Goal: Transaction & Acquisition: Obtain resource

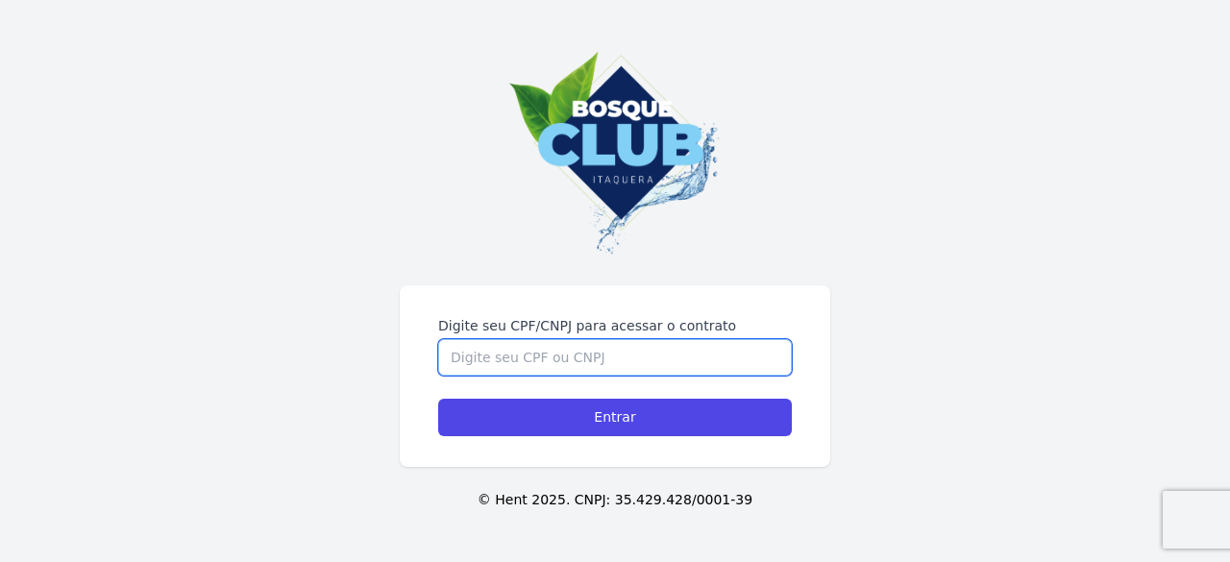
click at [545, 359] on input "Digite seu CPF/CNPJ para acessar o contrato" at bounding box center [615, 357] width 354 height 37
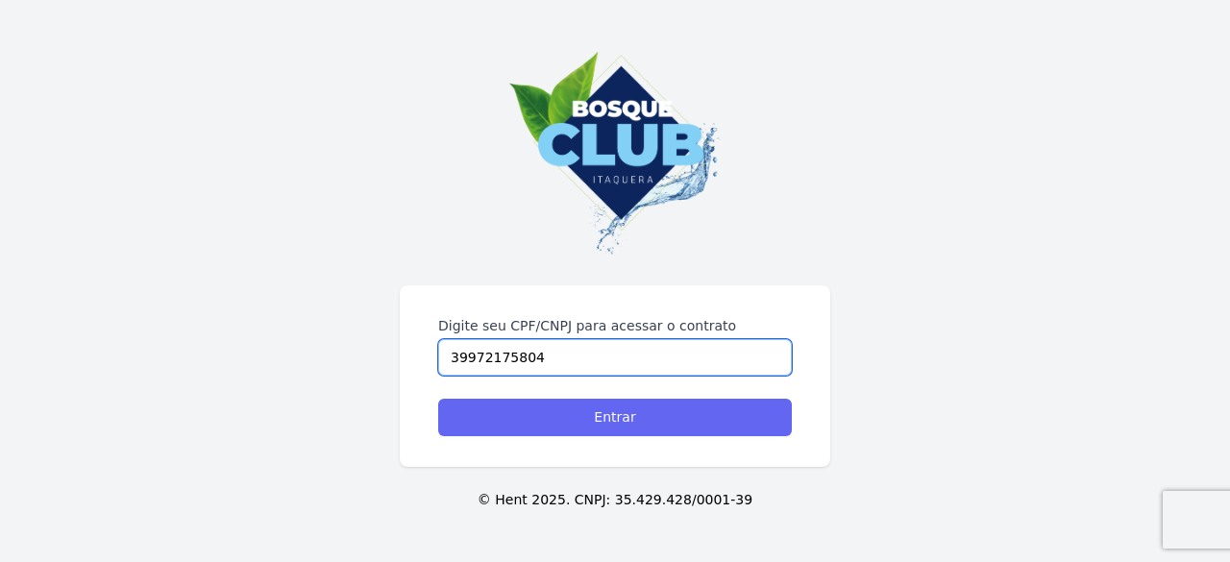
type input "39972175804"
click at [593, 422] on input "Entrar" at bounding box center [615, 417] width 354 height 37
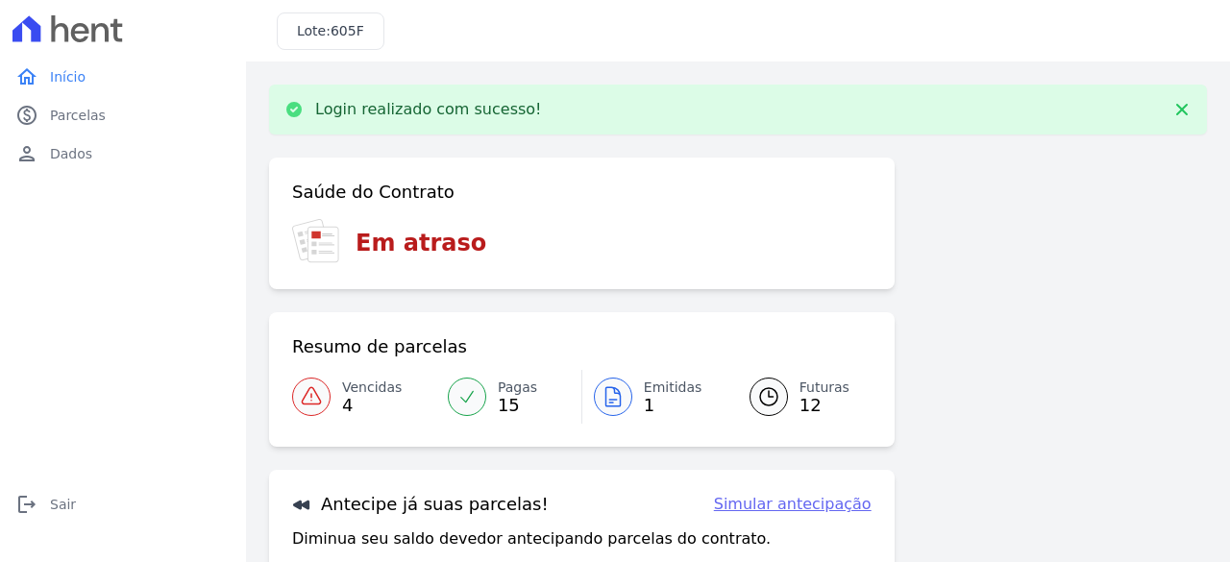
scroll to position [190, 0]
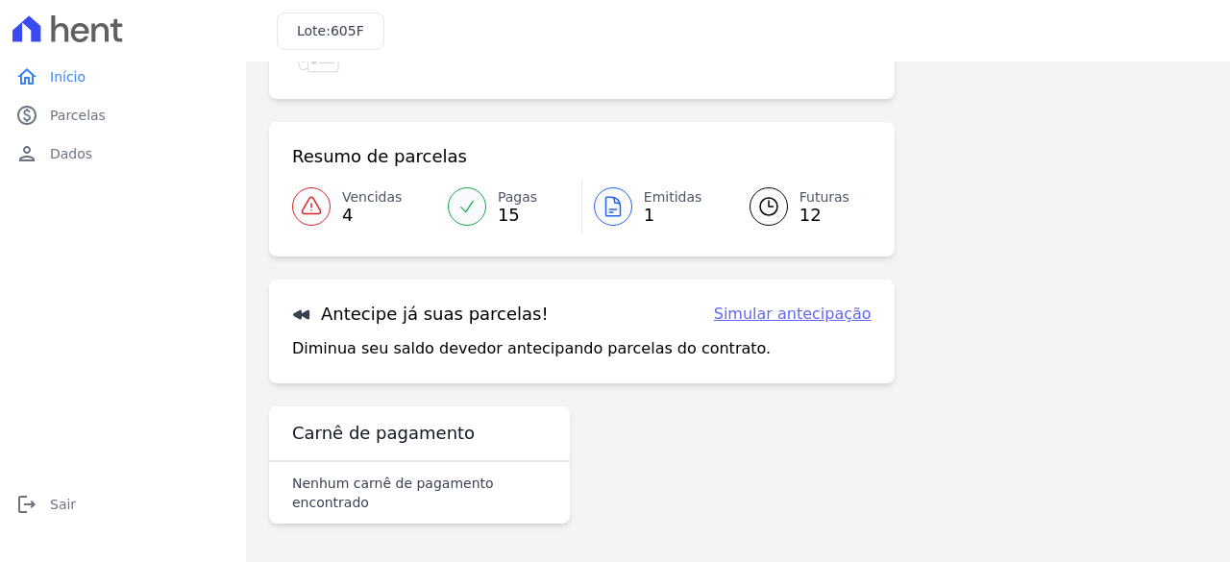
click at [357, 195] on span "Vencidas" at bounding box center [372, 197] width 60 height 20
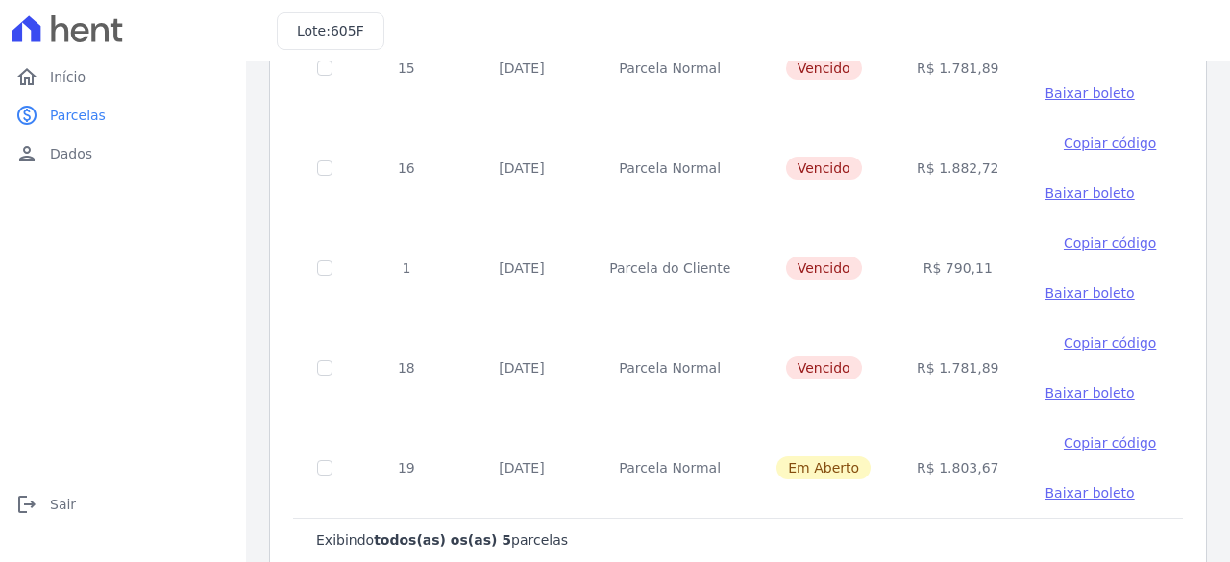
scroll to position [246, 0]
click at [1202, 324] on div "Listagem de parcelas Baixar PDF Extrato de Parcelas Em Aberto Futuras Pagas 0 s…" at bounding box center [738, 209] width 984 height 787
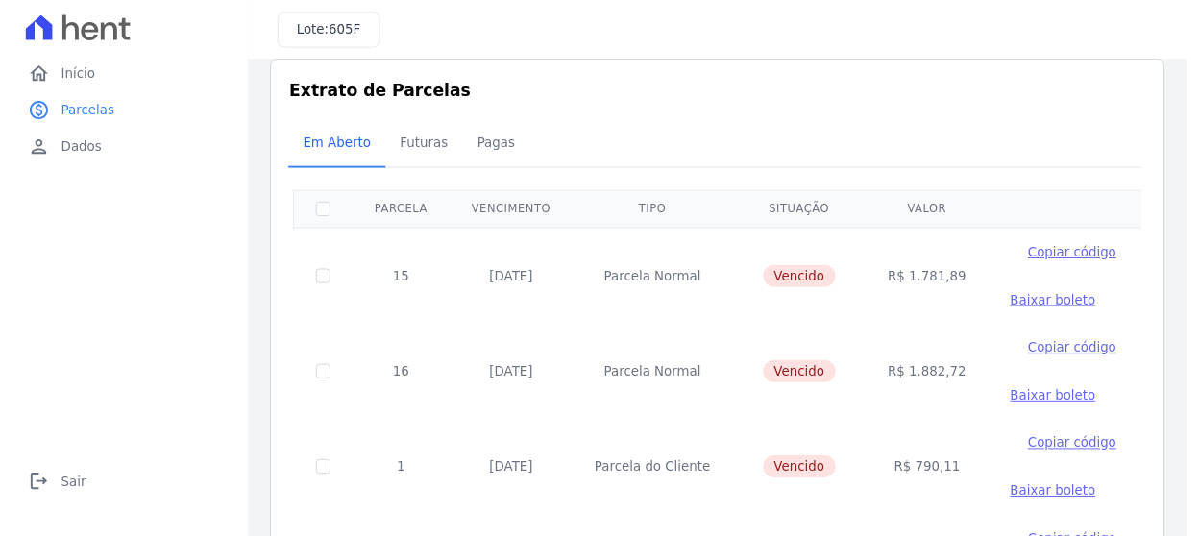
scroll to position [0, 0]
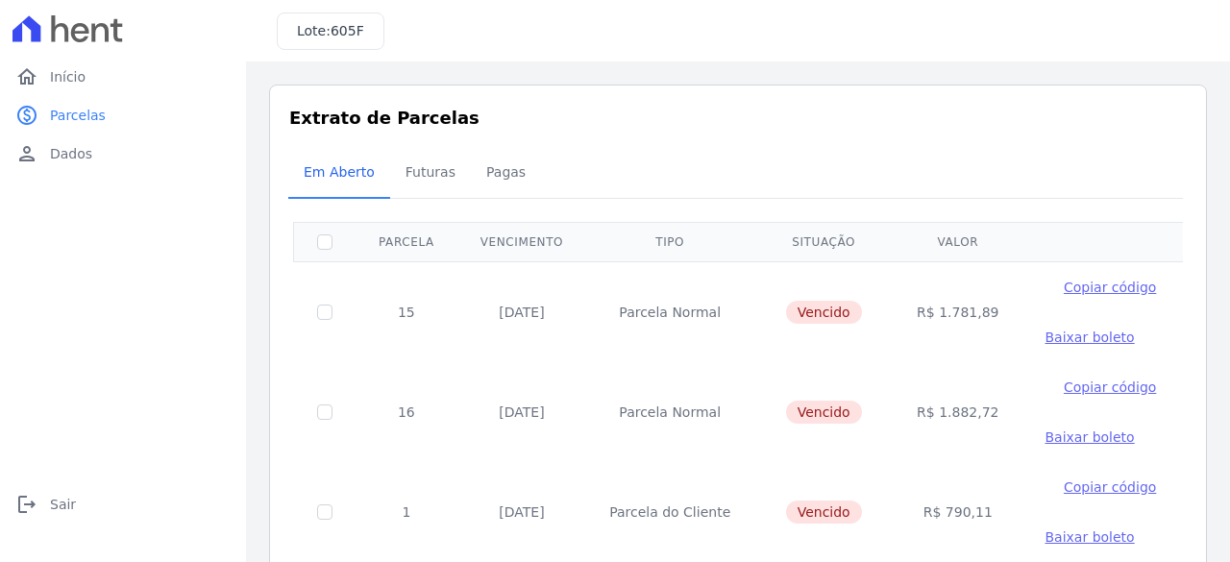
click at [1057, 331] on span "Baixar boleto" at bounding box center [1089, 337] width 89 height 15
click at [1055, 335] on span "Baixar boleto" at bounding box center [1089, 337] width 89 height 15
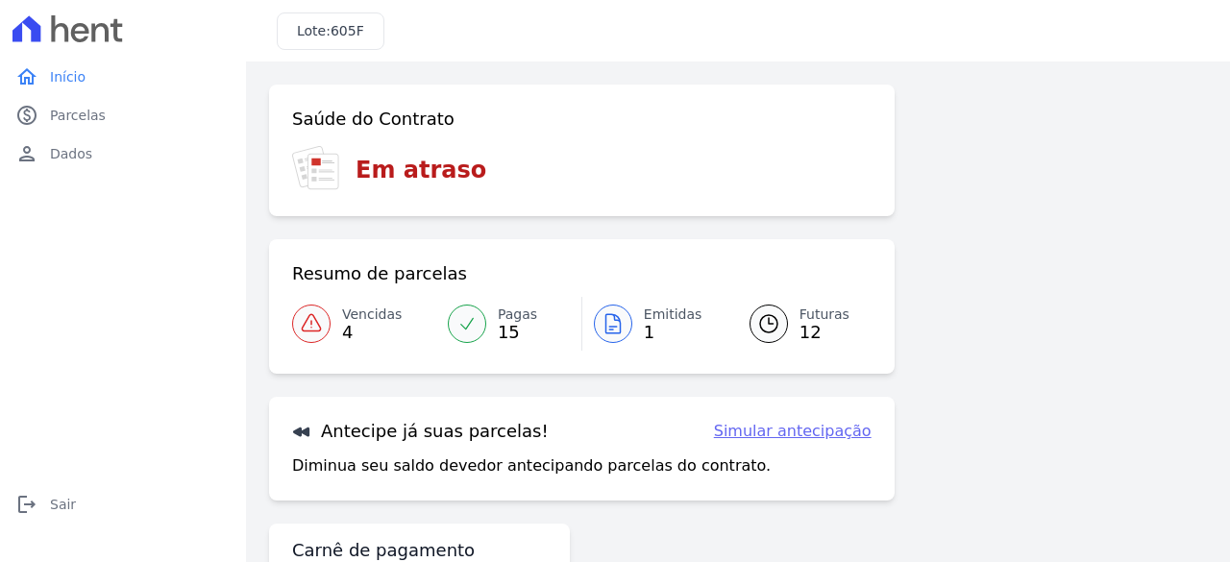
click at [809, 438] on link "Simular antecipação" at bounding box center [793, 431] width 158 height 23
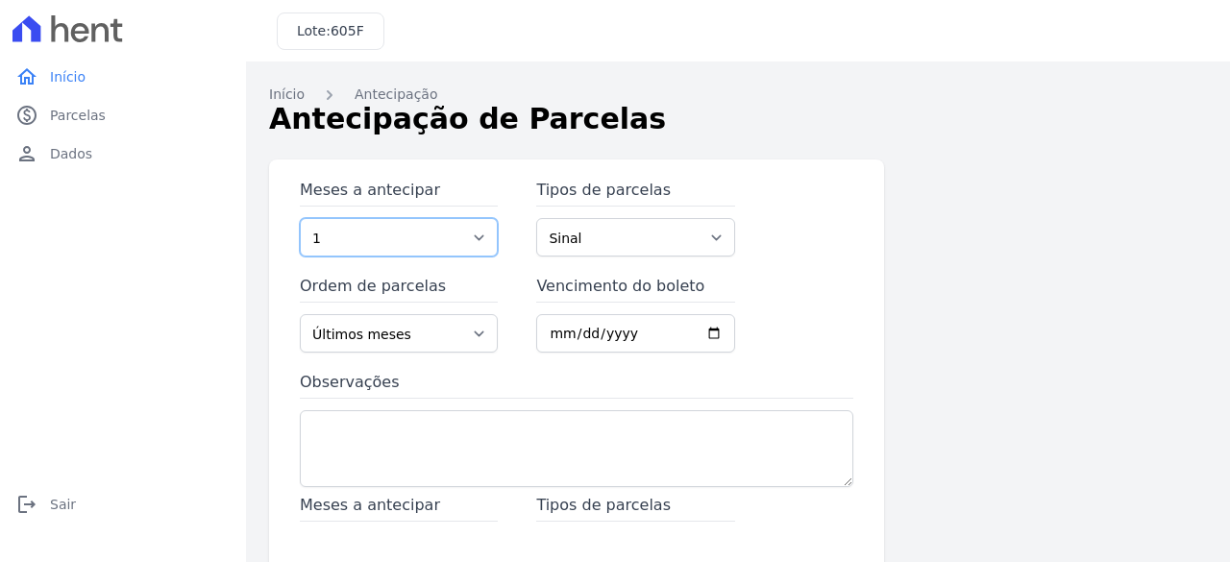
click at [480, 241] on select "1 2 3 4 5 6 7 8 9 10 11 12 13 14 15 16 17 18 19 20 21 22 23 24 25 26 27 28 29" at bounding box center [399, 237] width 198 height 38
click at [1007, 320] on div "Meses a antecipar 1 2 3 4 5 6 7 8 9 10 11 12 13 14 15 16 17 18 19 20 21 22 23 2…" at bounding box center [738, 524] width 938 height 731
drag, startPoint x: 692, startPoint y: 253, endPoint x: 707, endPoint y: 245, distance: 17.2
click at [707, 245] on select "Sinal Parcela Normal Intercalada Parcela do Cliente Outros Financiamento CEF" at bounding box center [635, 237] width 198 height 38
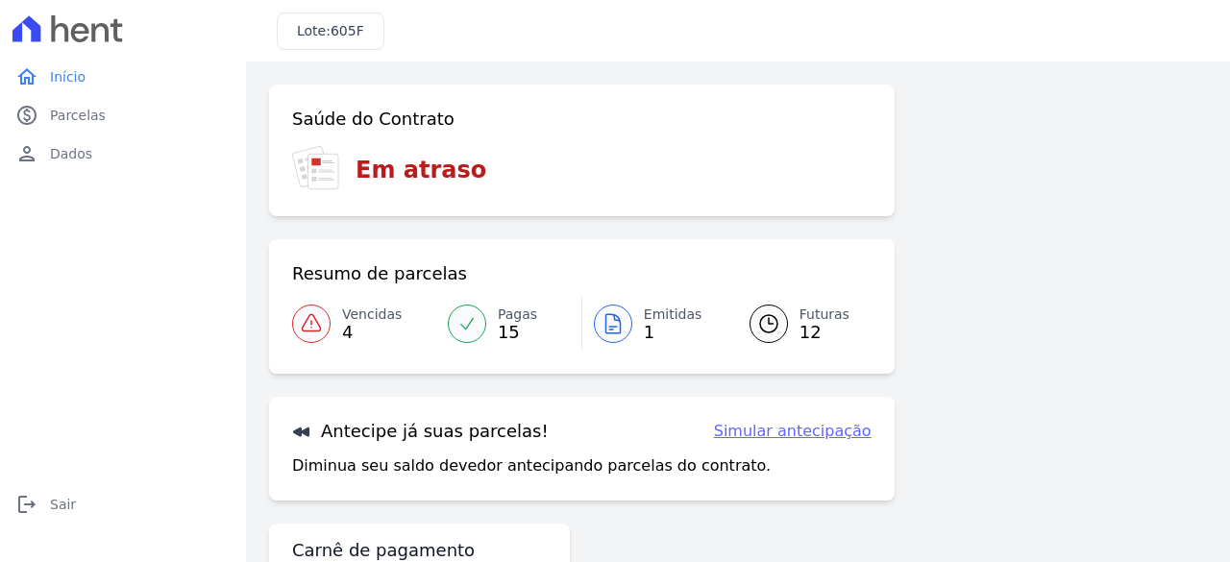
scroll to position [117, 0]
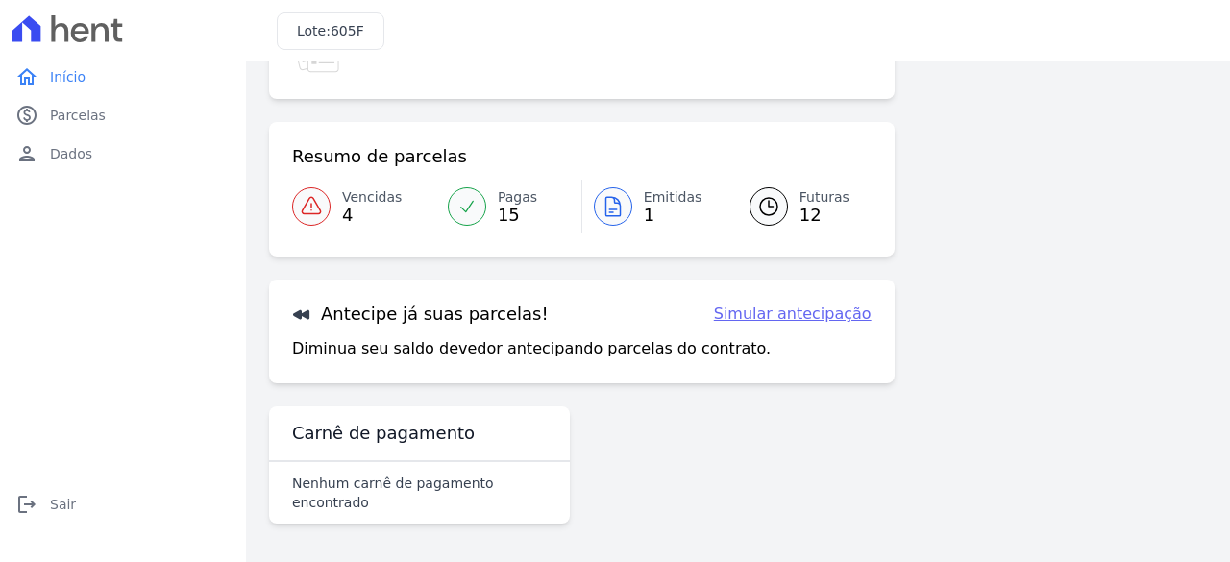
click at [605, 214] on icon at bounding box center [612, 206] width 23 height 23
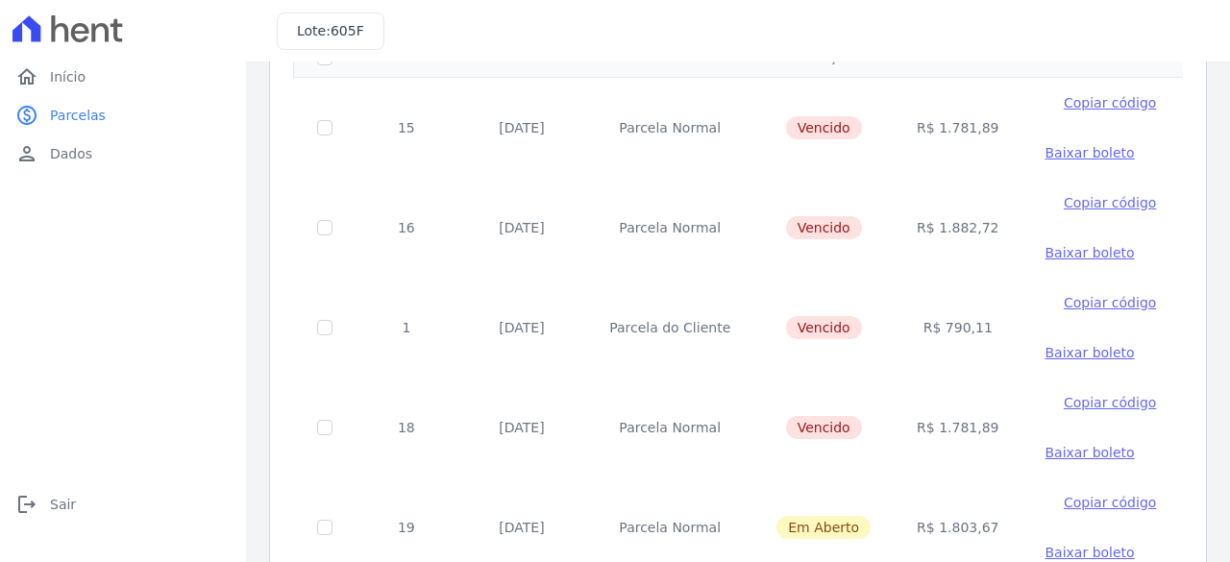
scroll to position [138, 0]
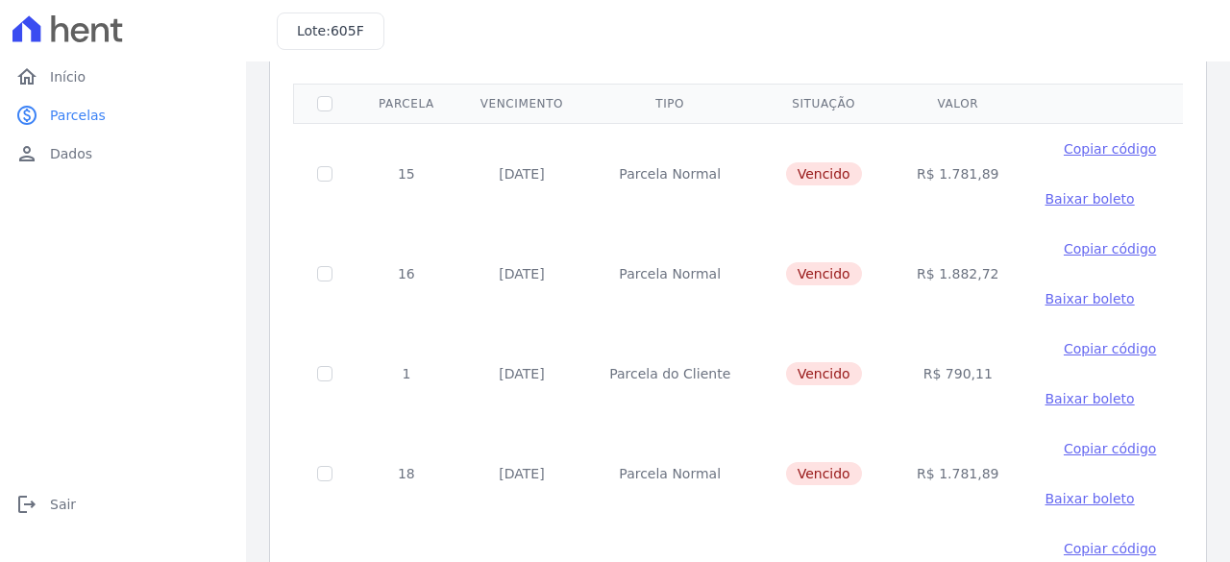
click at [1049, 297] on span "Baixar boleto" at bounding box center [1089, 298] width 89 height 15
click at [1045, 197] on span "Baixar boleto" at bounding box center [1089, 198] width 89 height 15
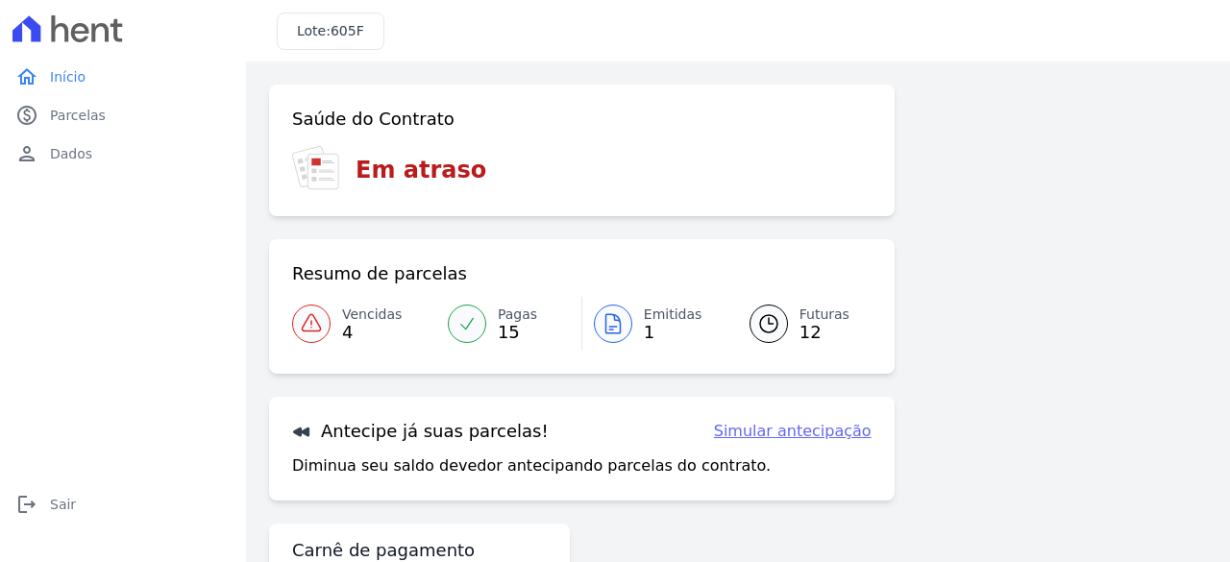
click at [313, 324] on icon at bounding box center [311, 323] width 23 height 23
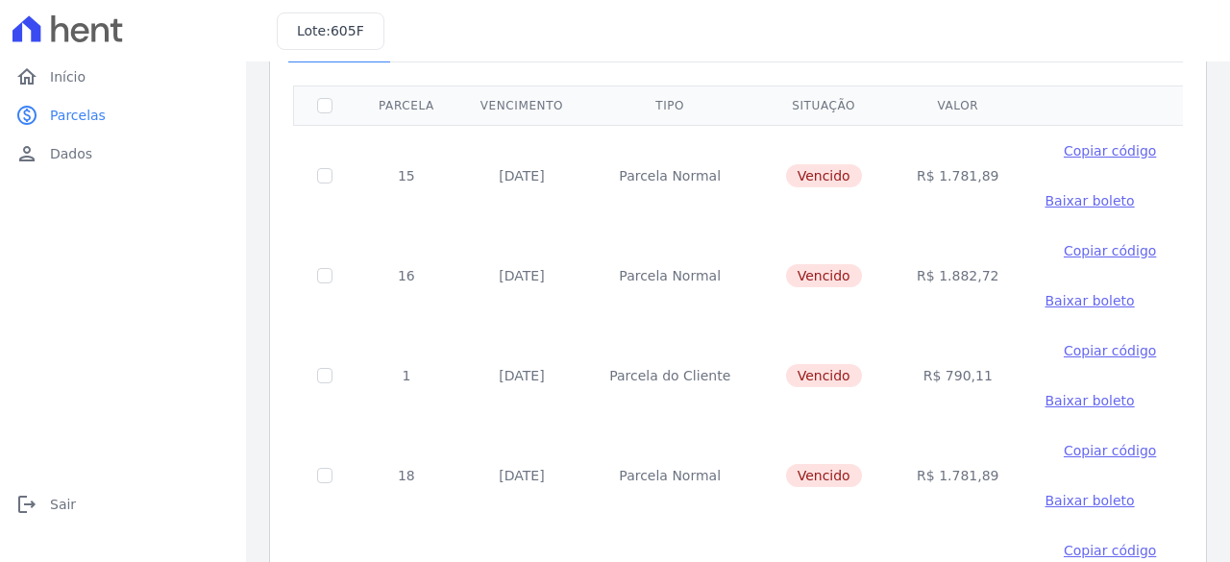
scroll to position [135, 0]
click at [319, 173] on input "checkbox" at bounding box center [324, 177] width 15 height 15
checkbox input "true"
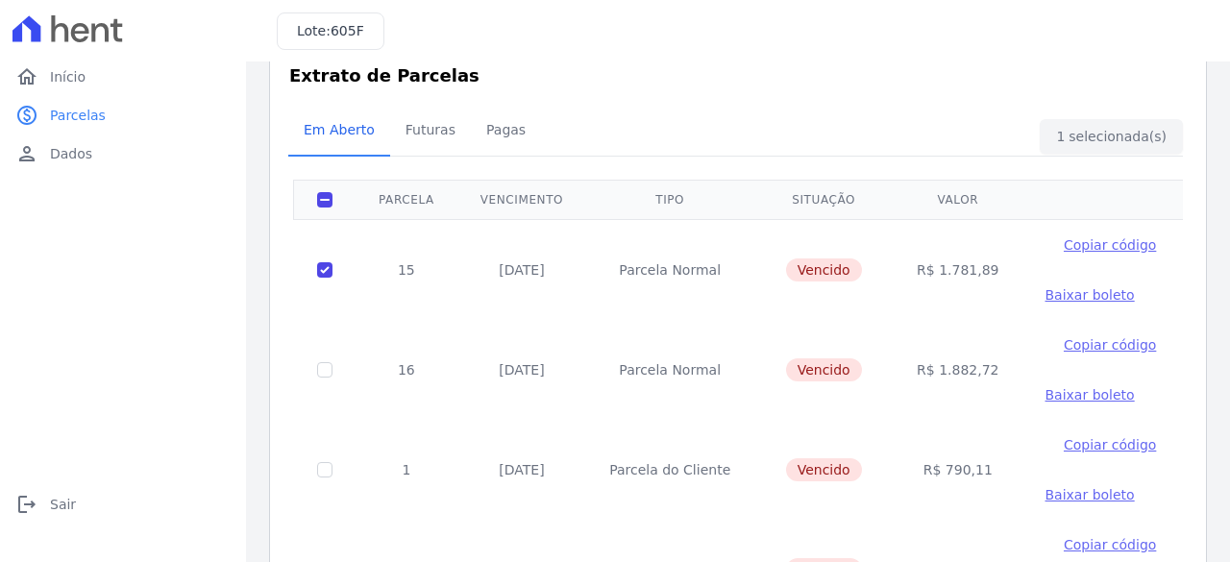
scroll to position [0, 0]
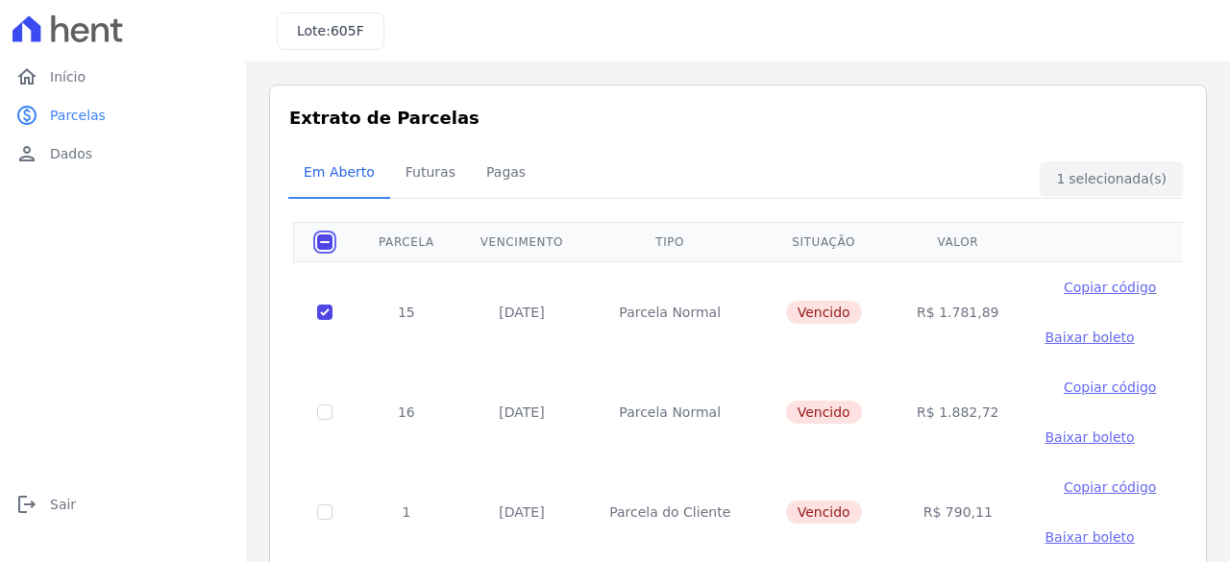
click at [321, 241] on input "checkbox" at bounding box center [324, 241] width 15 height 15
checkbox input "false"
click at [321, 309] on input "checkbox" at bounding box center [324, 312] width 15 height 15
checkbox input "true"
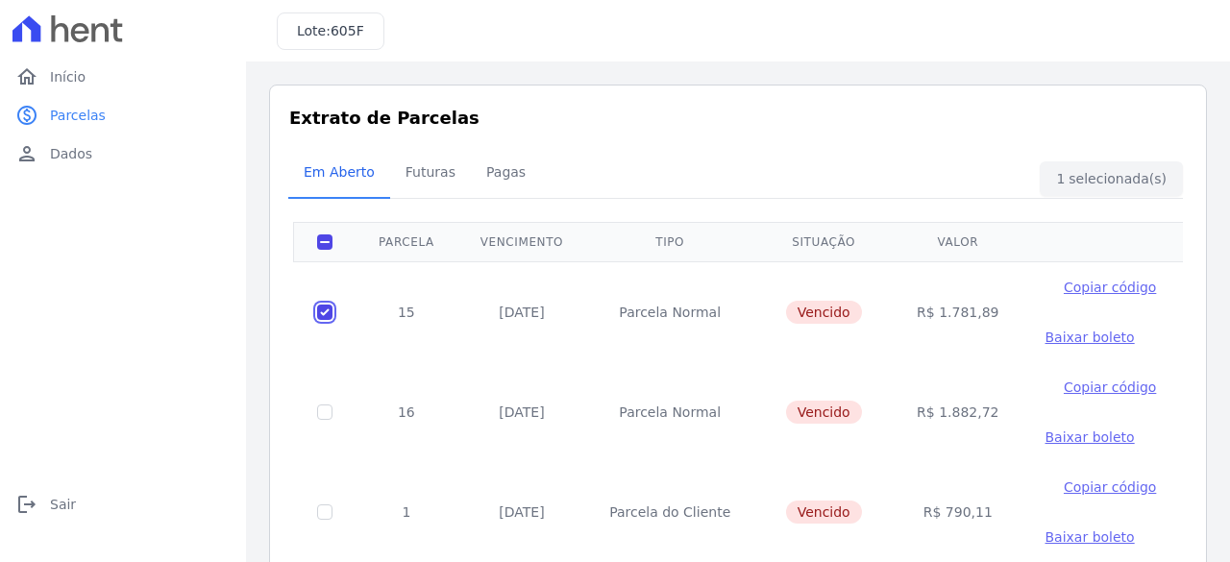
click at [319, 307] on input "checkbox" at bounding box center [324, 312] width 15 height 15
checkbox input "false"
click at [319, 307] on input "checkbox" at bounding box center [324, 312] width 15 height 15
checkbox input "true"
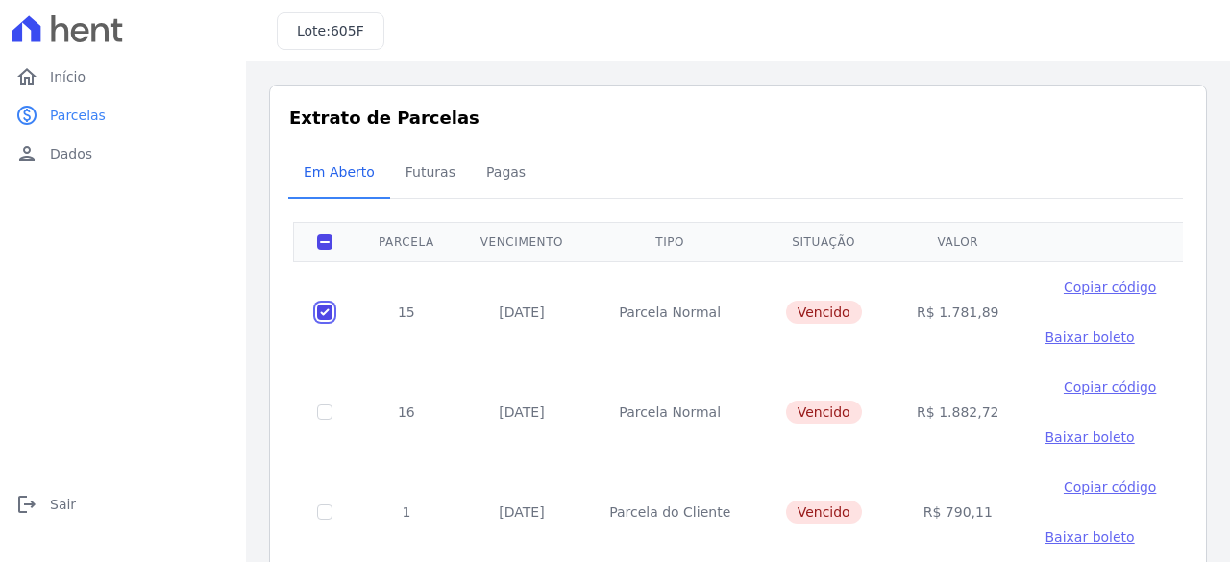
checkbox input "true"
click at [319, 320] on input "checkbox" at bounding box center [324, 312] width 15 height 15
click at [327, 320] on input "checkbox" at bounding box center [324, 312] width 15 height 15
checkbox input "false"
click at [322, 307] on input "checkbox" at bounding box center [324, 312] width 15 height 15
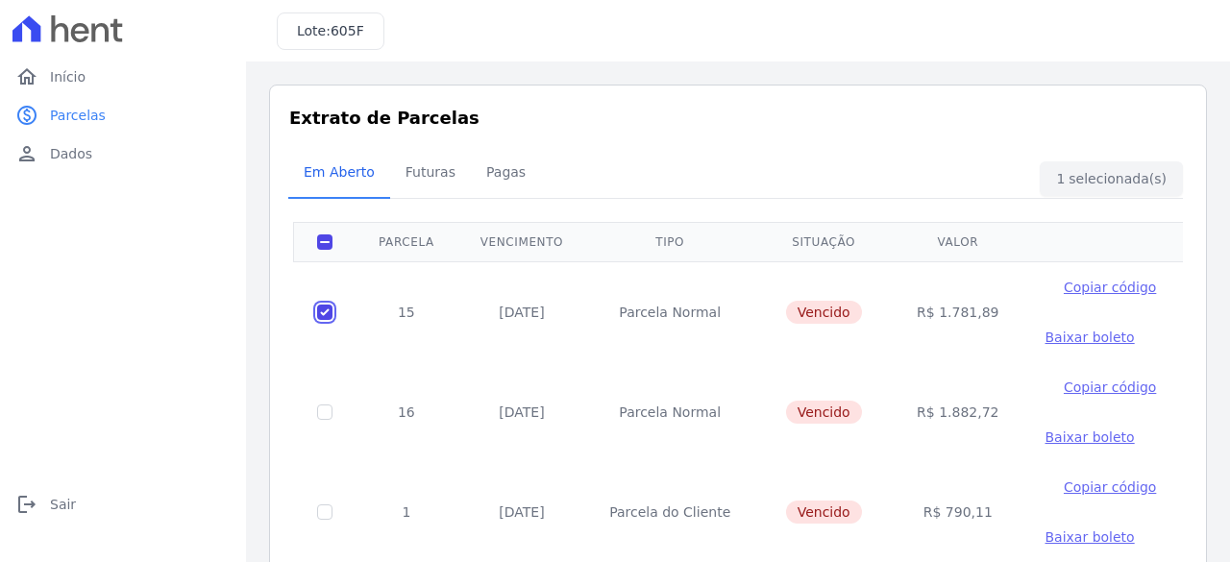
checkbox input "false"
click at [321, 419] on td at bounding box center [325, 412] width 62 height 100
click at [326, 320] on input "checkbox" at bounding box center [324, 312] width 15 height 15
checkbox input "true"
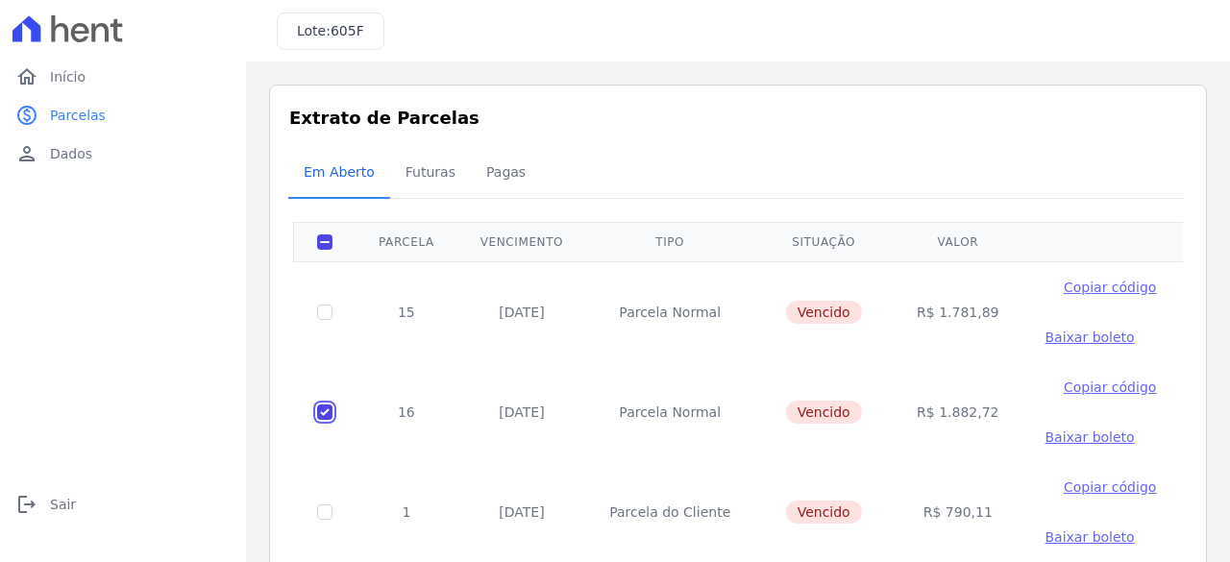
checkbox input "true"
click at [327, 320] on input "checkbox" at bounding box center [324, 312] width 15 height 15
checkbox input "true"
click at [327, 216] on div "Exibindo todos(as) os(as) 5 parcelas Parcela Vencimento Tipo Situação Valor 15 …" at bounding box center [738, 513] width 890 height 599
click at [324, 234] on input "checkbox" at bounding box center [324, 241] width 15 height 15
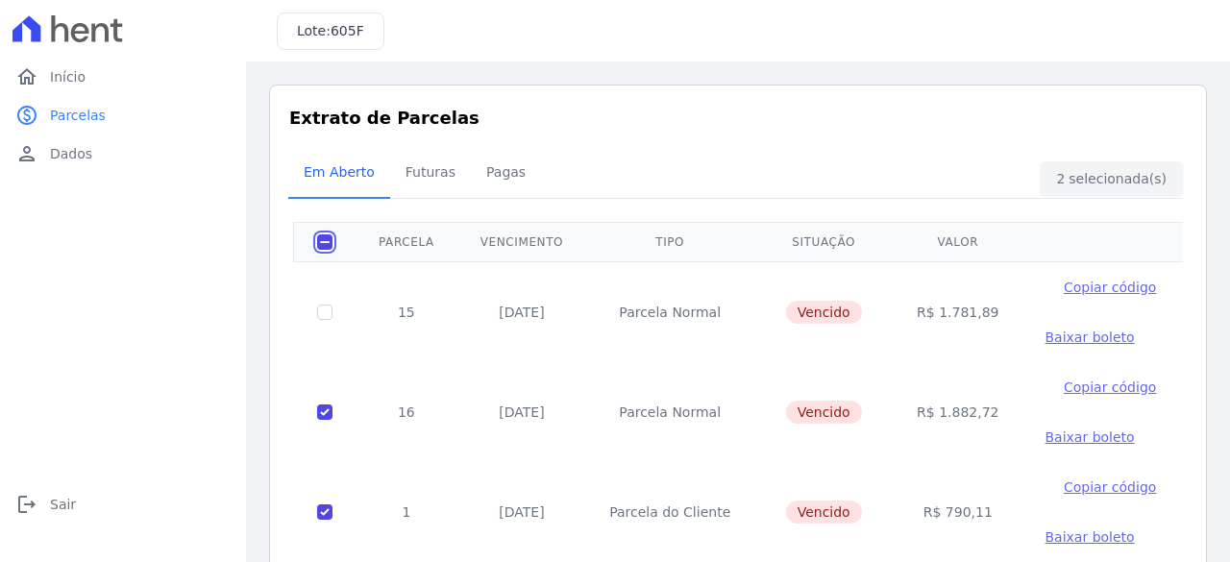
checkbox input "false"
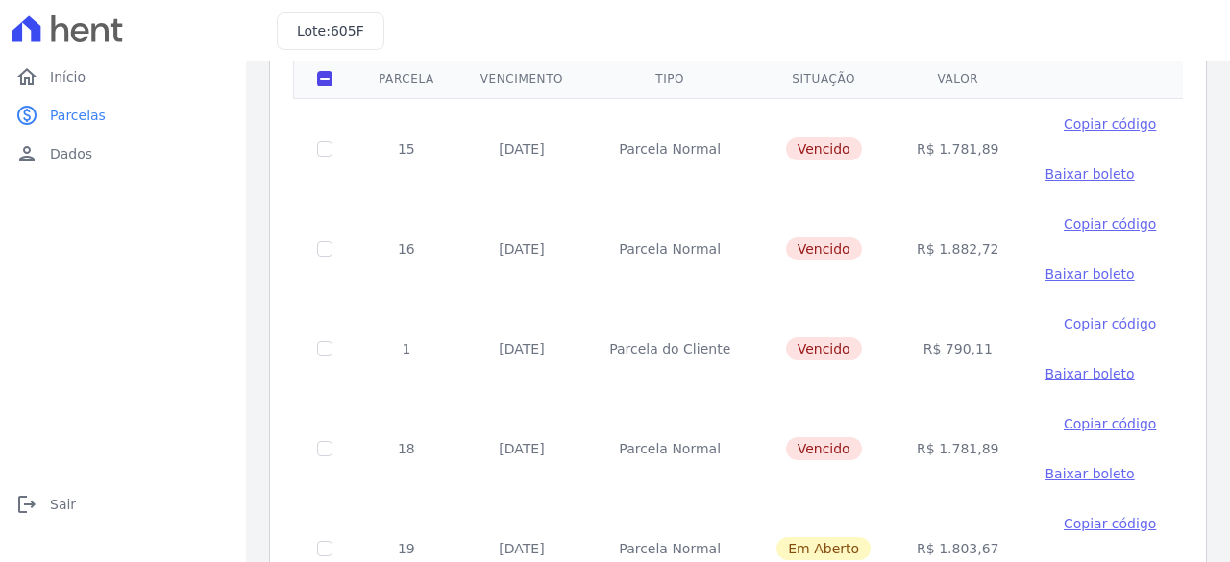
scroll to position [159, 0]
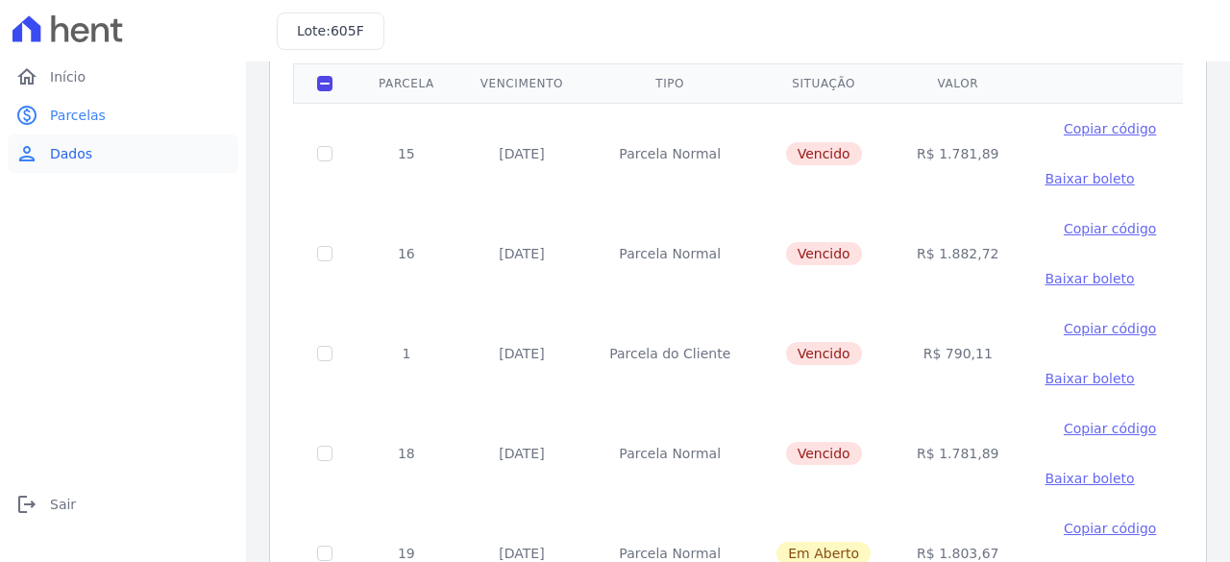
click at [85, 150] on span "Dados" at bounding box center [71, 153] width 42 height 19
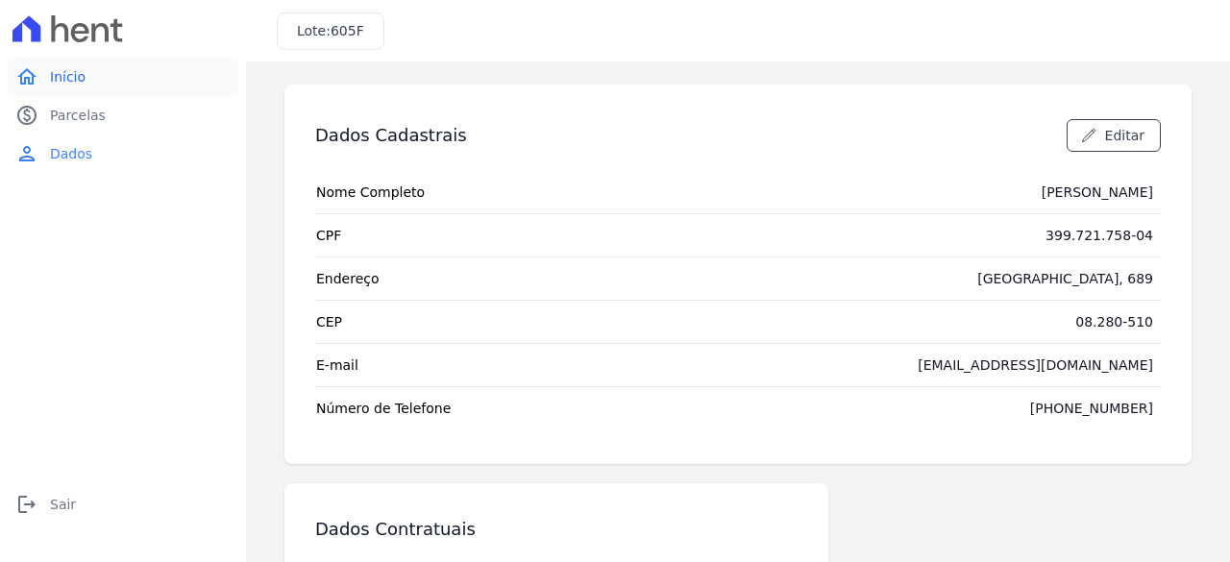
click at [121, 69] on link "home Início" at bounding box center [123, 77] width 231 height 38
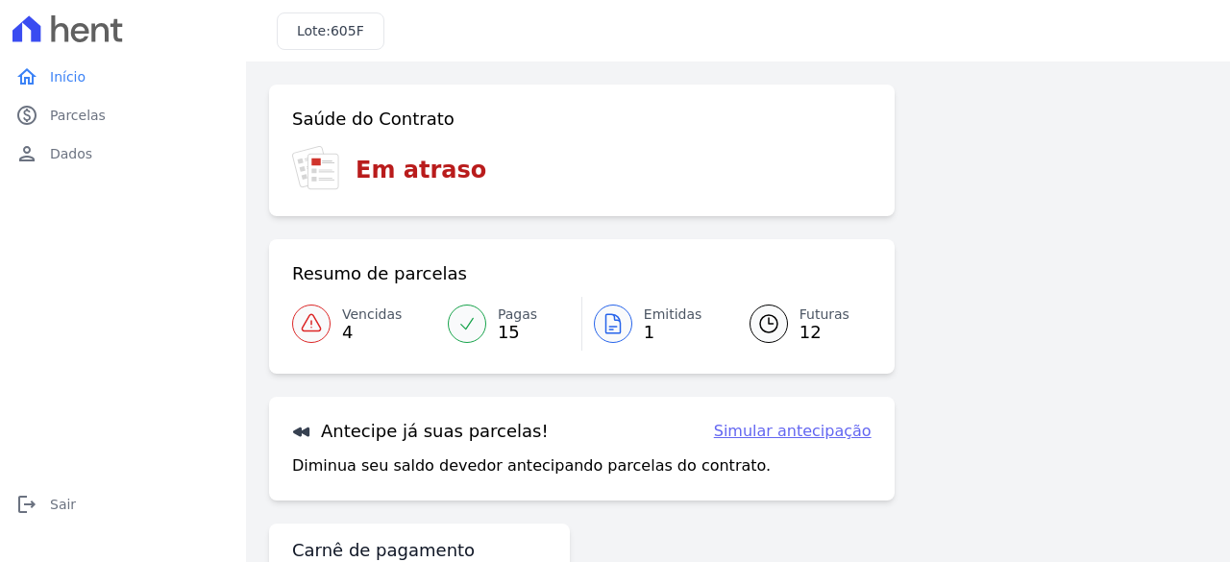
click at [619, 326] on icon at bounding box center [612, 323] width 23 height 23
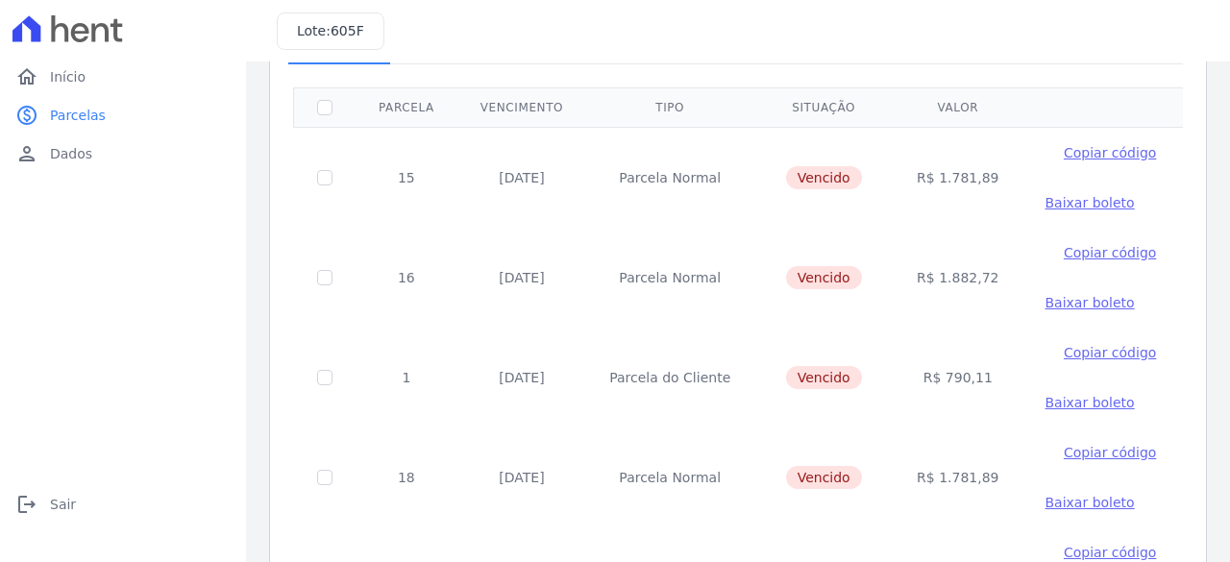
scroll to position [88, 0]
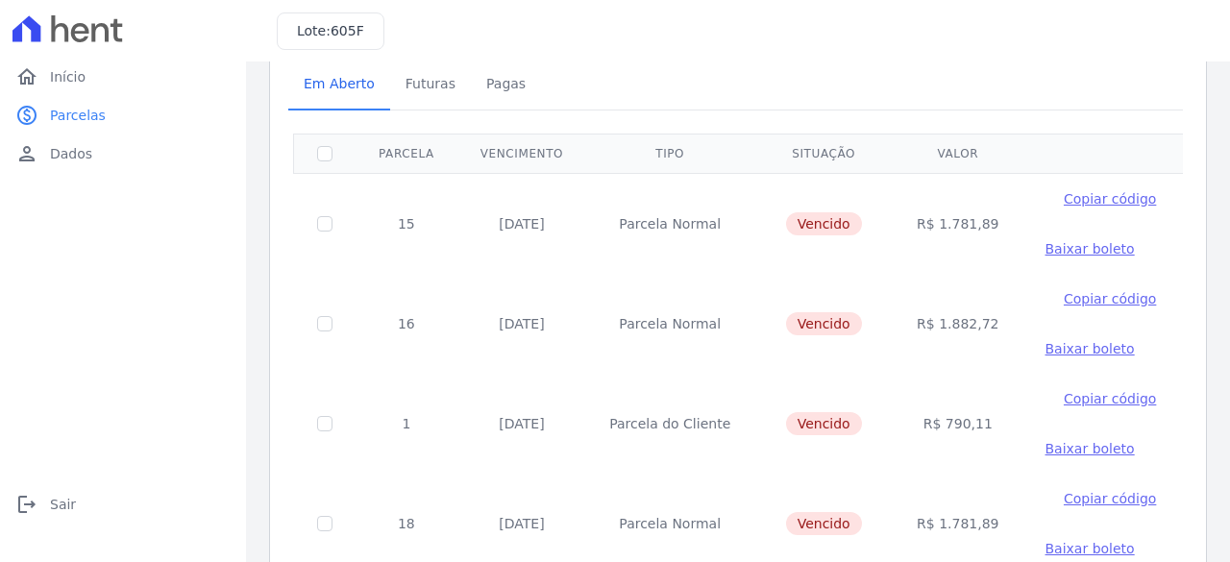
click at [1064, 194] on span "Copiar código" at bounding box center [1110, 198] width 92 height 15
